Goal: Transaction & Acquisition: Purchase product/service

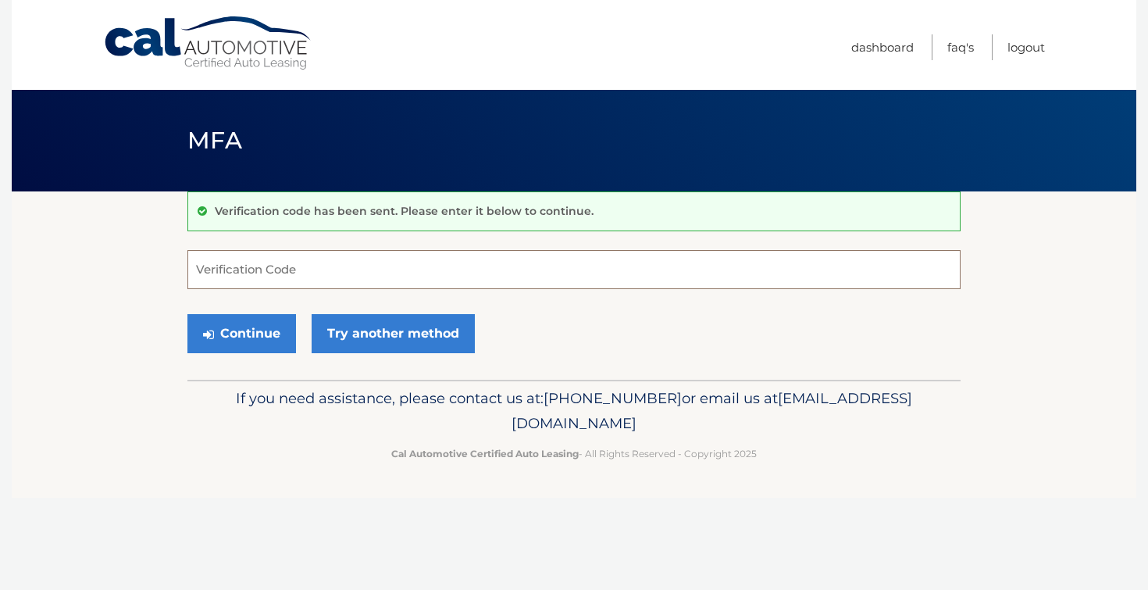
click at [248, 268] on input "Verification Code" at bounding box center [573, 269] width 773 height 39
paste input "109415"
type input "109415"
click at [258, 343] on button "Continue" at bounding box center [241, 333] width 109 height 39
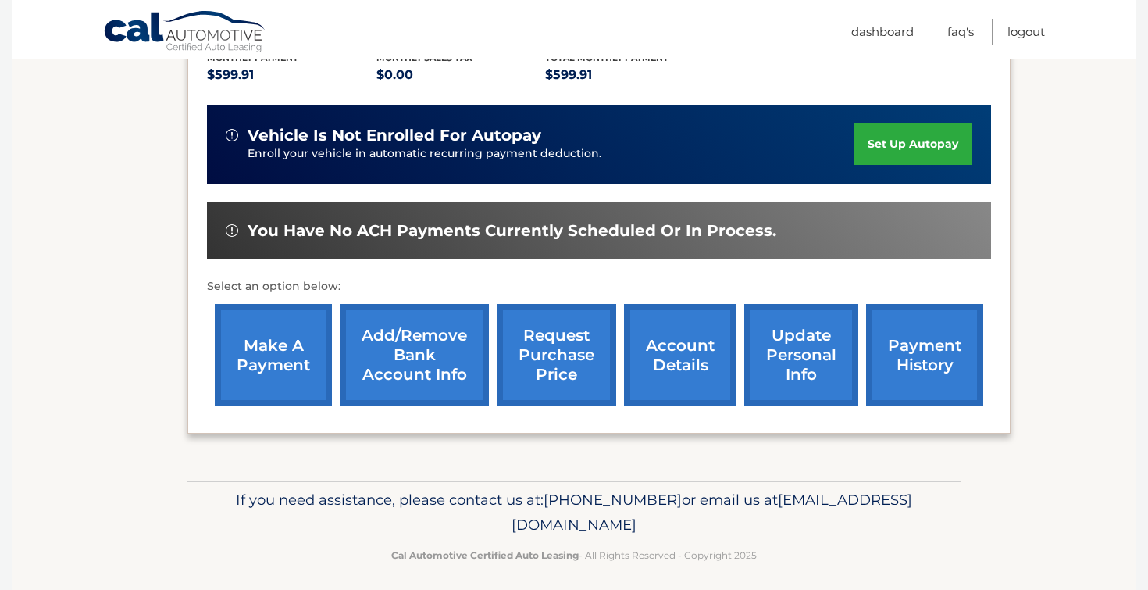
scroll to position [356, 0]
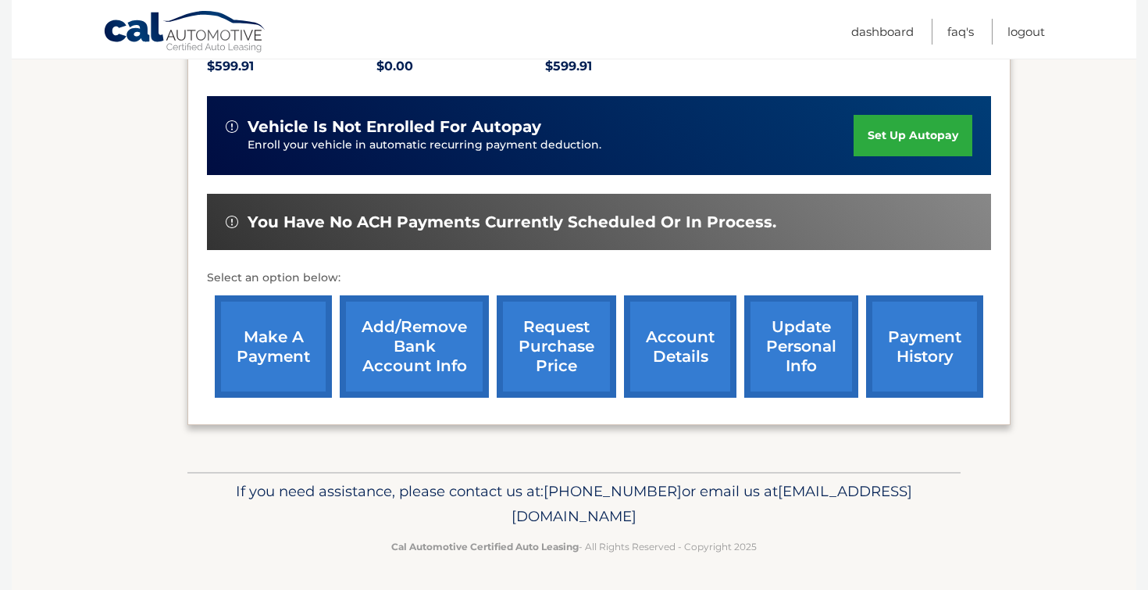
click at [280, 347] on link "make a payment" at bounding box center [273, 346] width 117 height 102
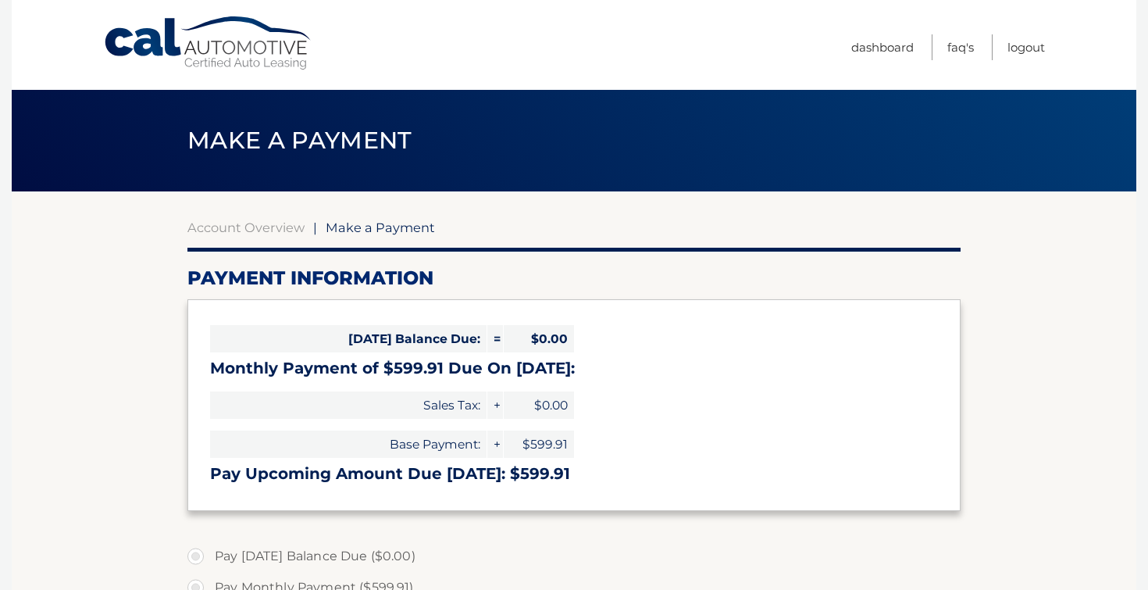
select select "ZDY1YTgzNTEtOTNjMy00N2JiLTgwNDAtZmY4MmIyMzVjNDU5"
click at [158, 370] on section "Account Overview | Make a Payment Payment Information Today's Balance Due: = $0…" at bounding box center [574, 594] width 1124 height 806
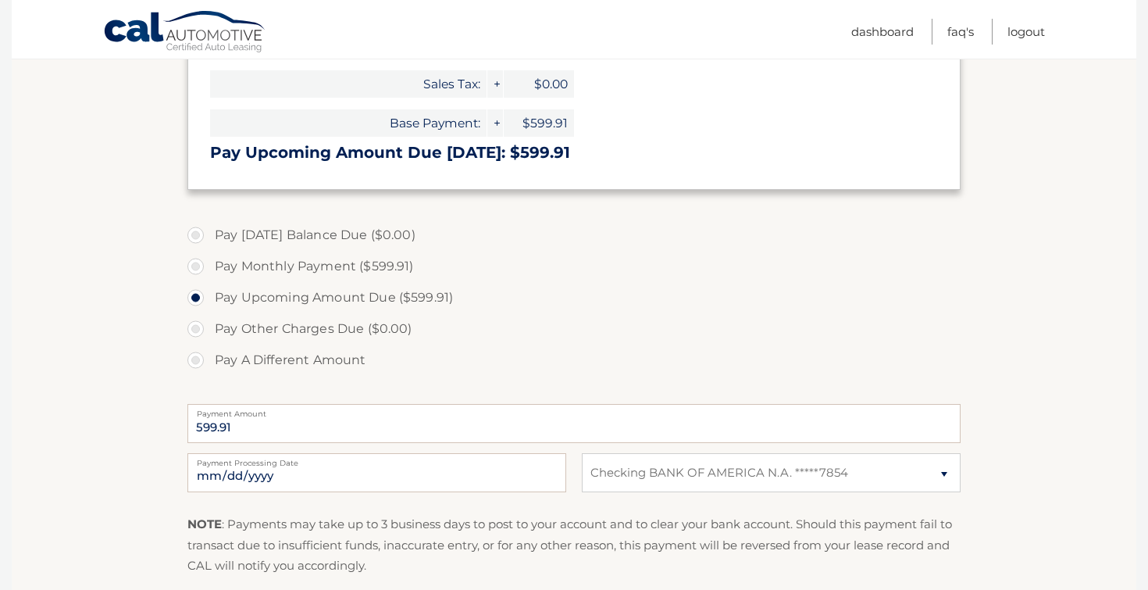
scroll to position [344, 0]
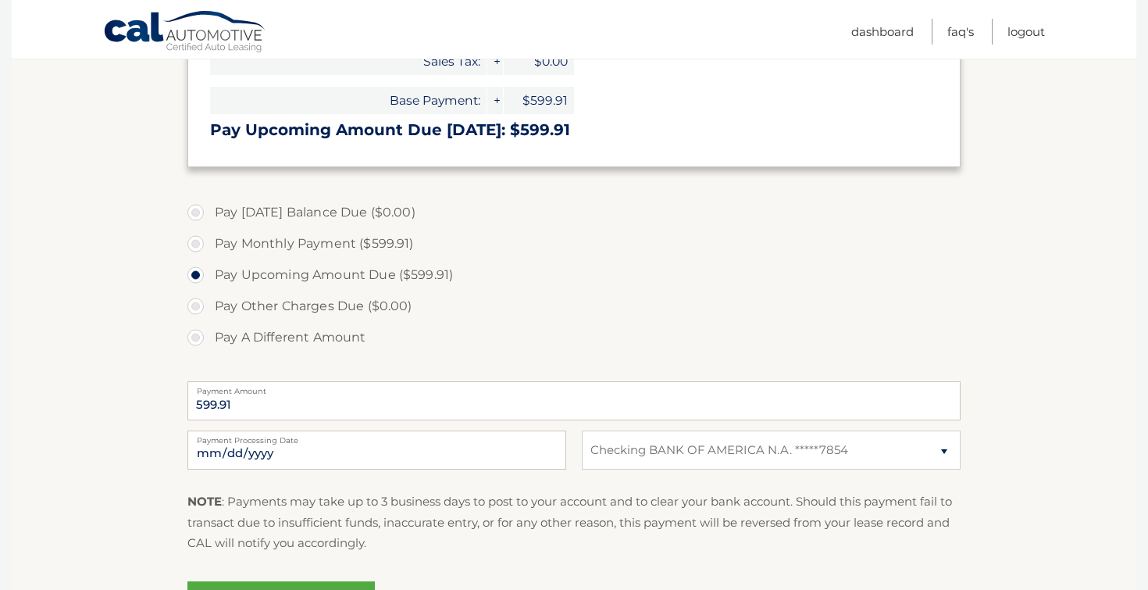
click at [139, 322] on section "Account Overview | Make a Payment Payment Information Today's Balance Due: = $0…" at bounding box center [574, 251] width 1124 height 806
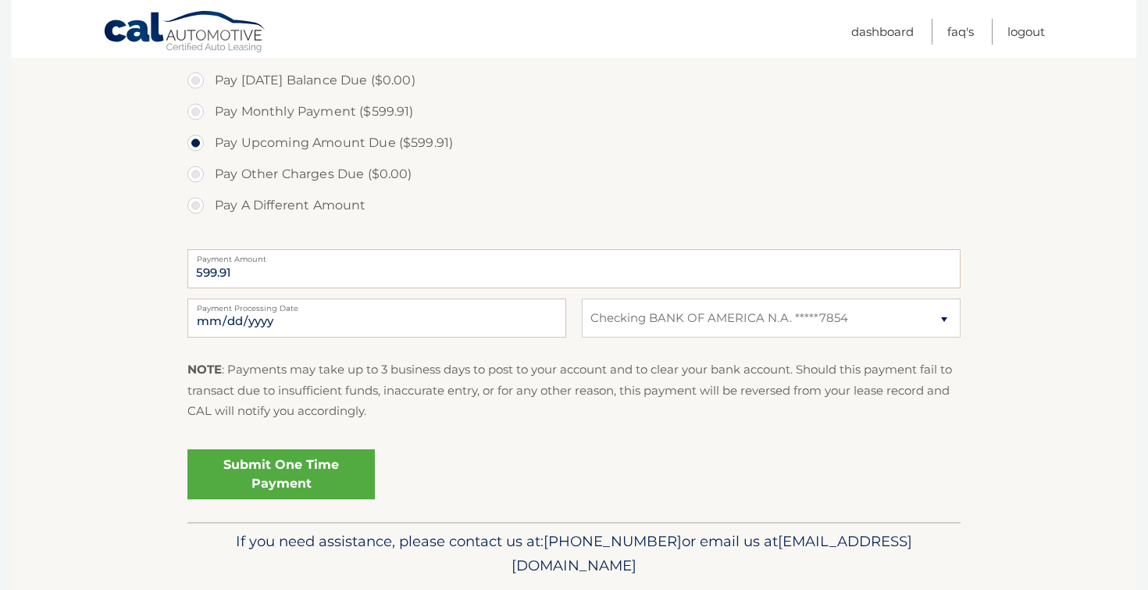
scroll to position [500, 0]
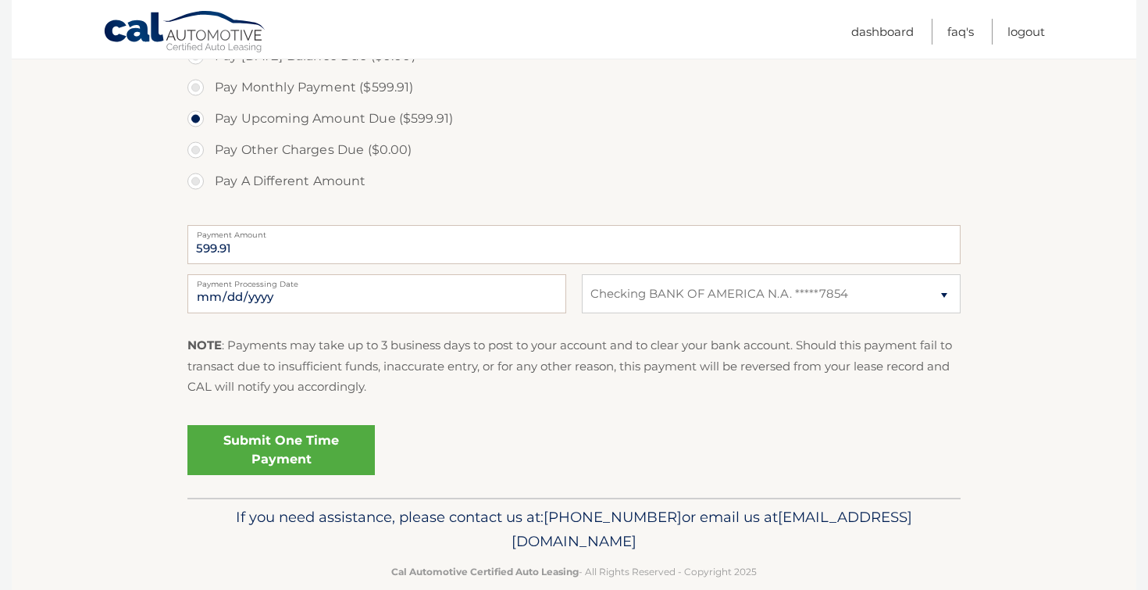
click at [332, 454] on link "Submit One Time Payment" at bounding box center [280, 450] width 187 height 50
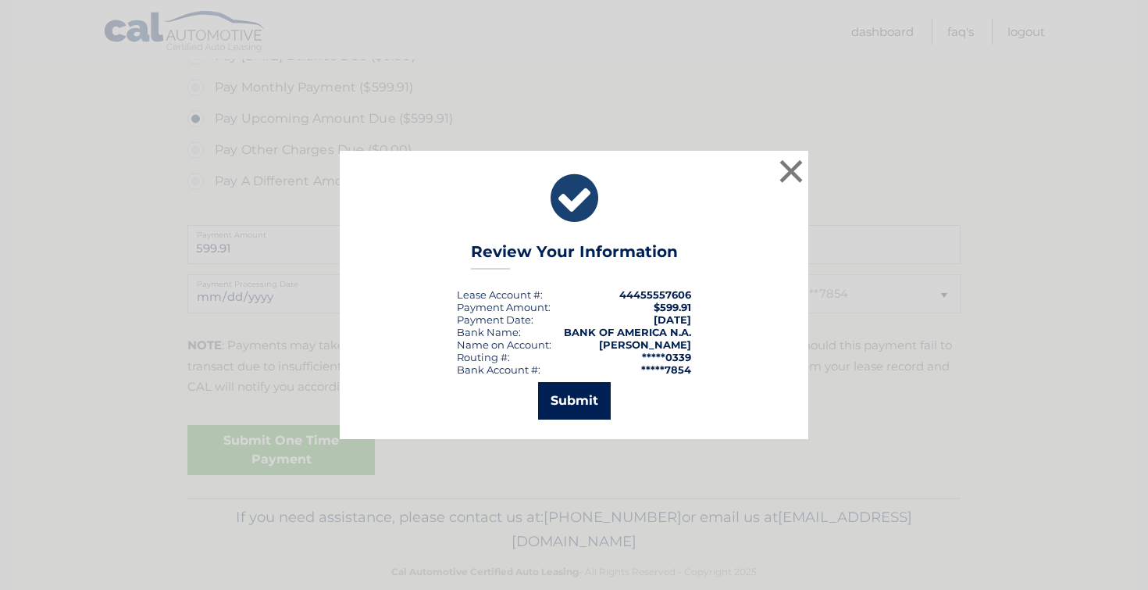
click at [572, 412] on button "Submit" at bounding box center [574, 400] width 73 height 37
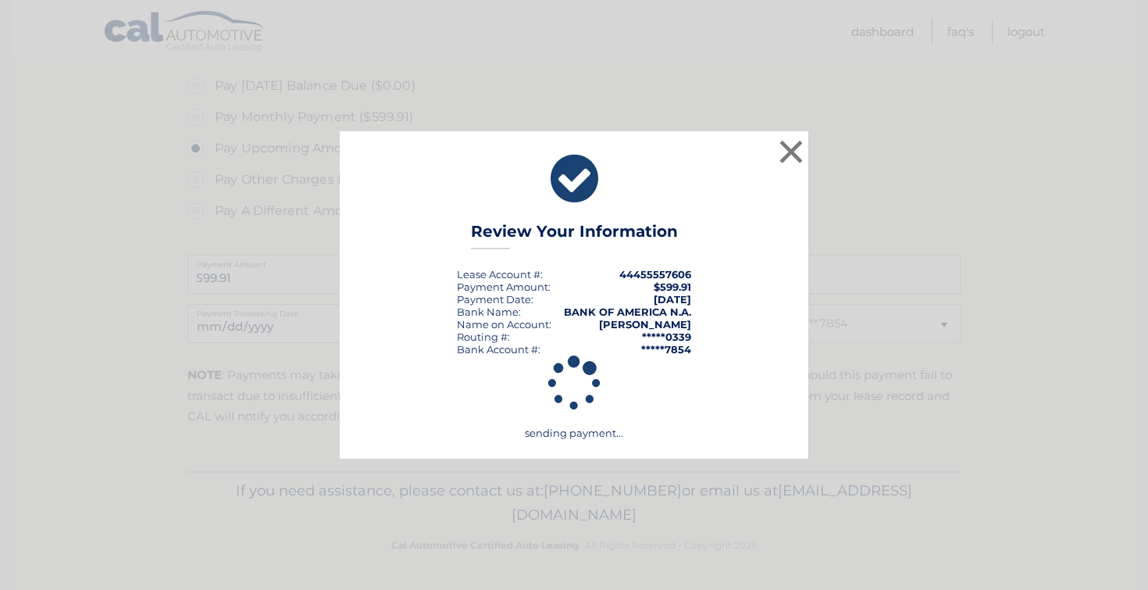
scroll to position [470, 0]
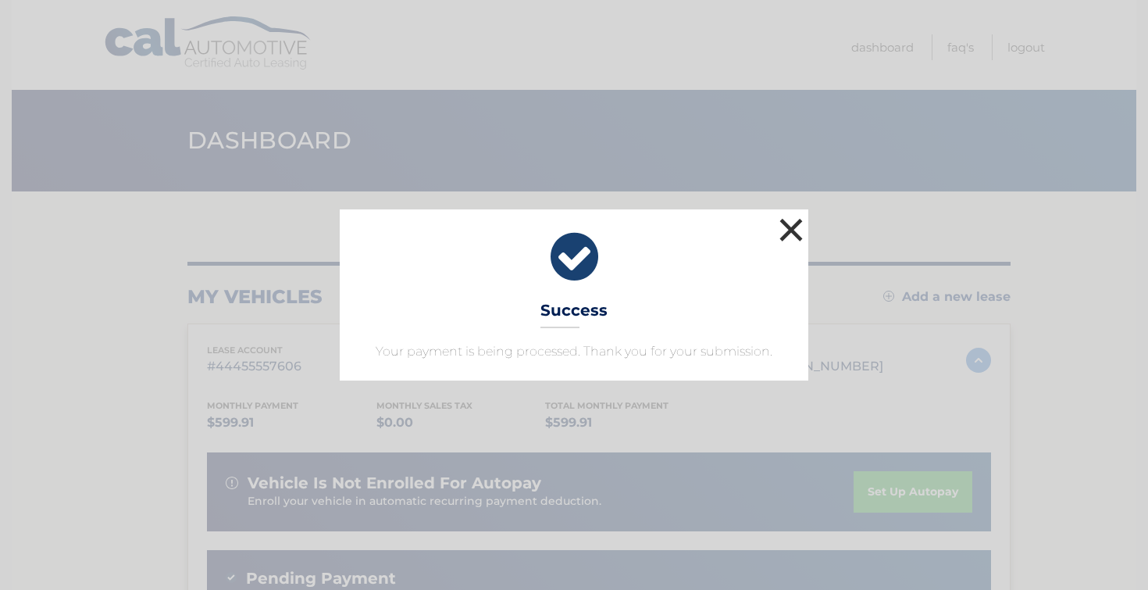
click at [790, 229] on button "×" at bounding box center [790, 229] width 31 height 31
